Goal: Find specific page/section: Find specific page/section

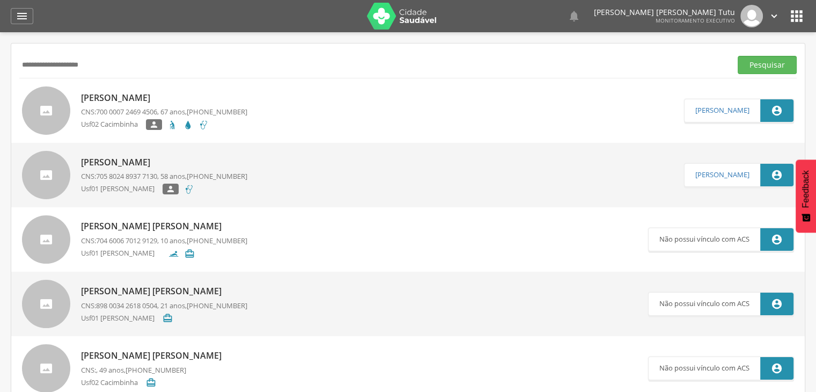
click at [738, 56] on button "Pesquisar" at bounding box center [767, 65] width 59 height 18
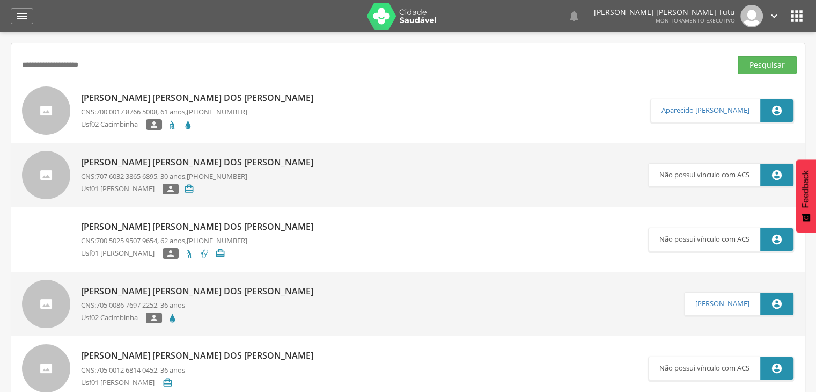
click at [147, 106] on div "[PERSON_NAME] [PERSON_NAME] dos [PERSON_NAME] CNS: 700 0017 8766 5008 , 61 anos…" at bounding box center [200, 111] width 238 height 45
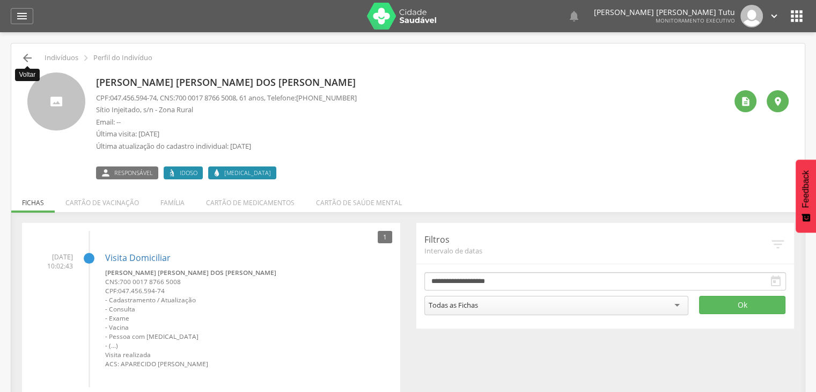
click at [28, 63] on icon "" at bounding box center [27, 58] width 13 height 13
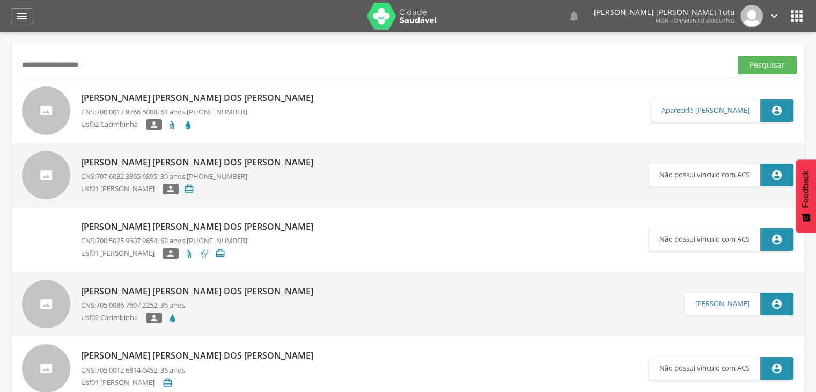
click at [136, 67] on input "**********" at bounding box center [373, 65] width 708 height 18
type input "*"
click at [738, 56] on button "Pesquisar" at bounding box center [767, 65] width 59 height 18
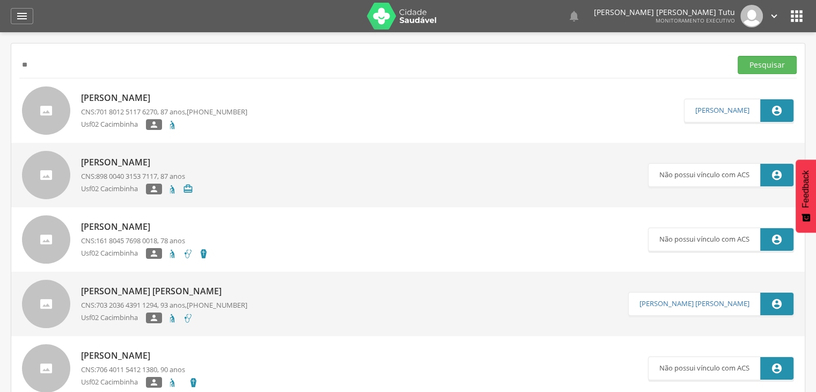
type input "*"
click at [136, 67] on input "text" at bounding box center [373, 65] width 708 height 18
click at [738, 56] on button "Pesquisar" at bounding box center [767, 65] width 59 height 18
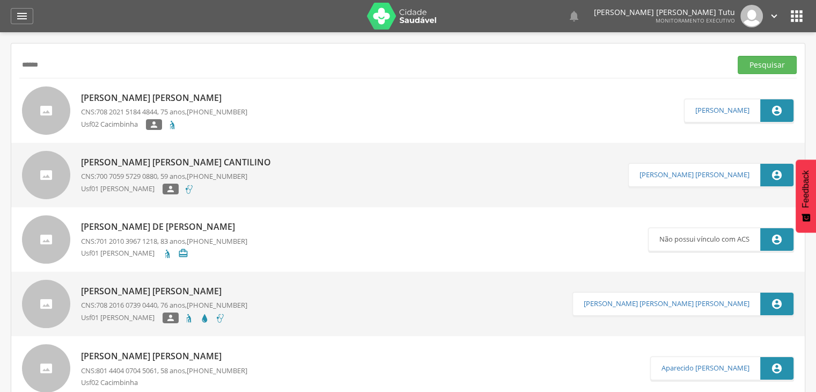
click at [159, 357] on p "[PERSON_NAME] [PERSON_NAME]" at bounding box center [164, 356] width 166 height 12
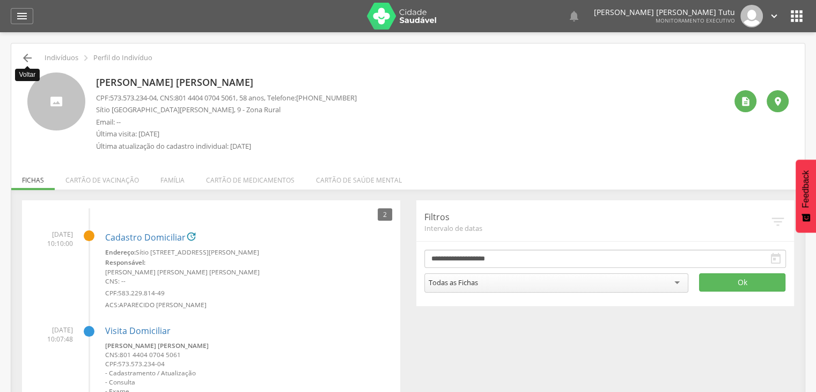
click at [28, 61] on icon "" at bounding box center [27, 58] width 13 height 13
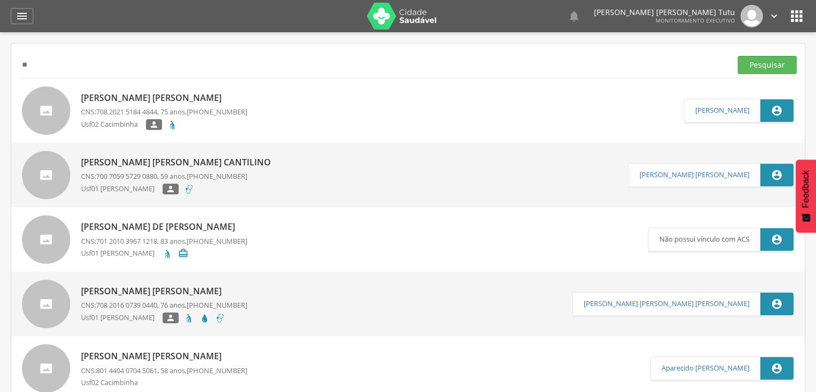
type input "*"
click at [738, 56] on button "Pesquisar" at bounding box center [767, 65] width 59 height 18
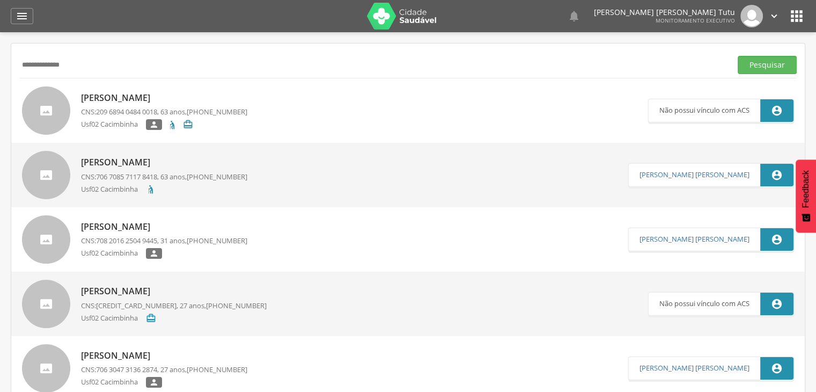
click at [369, 67] on input "**********" at bounding box center [373, 65] width 708 height 18
type input "*"
type input "**********"
click at [738, 56] on button "Pesquisar" at bounding box center [767, 65] width 59 height 18
